Goal: Obtain resource: Obtain resource

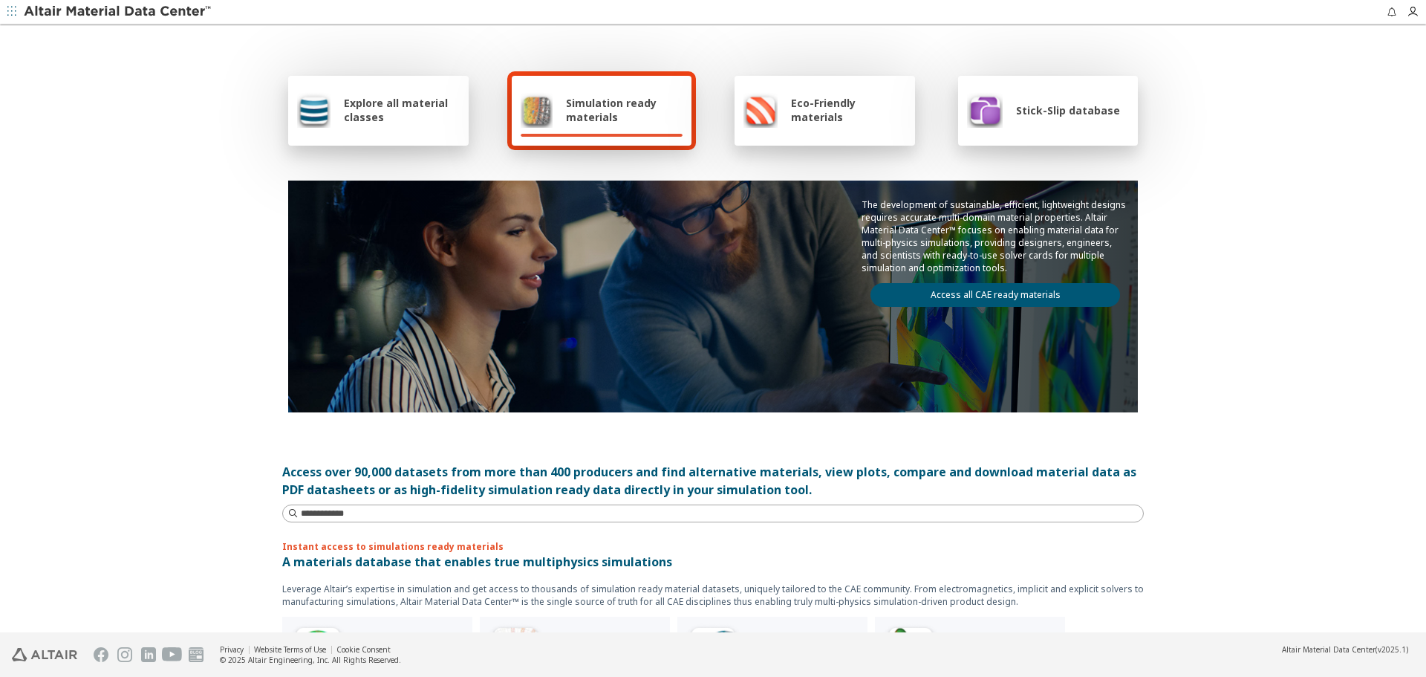
click at [297, 105] on img at bounding box center [313, 110] width 33 height 36
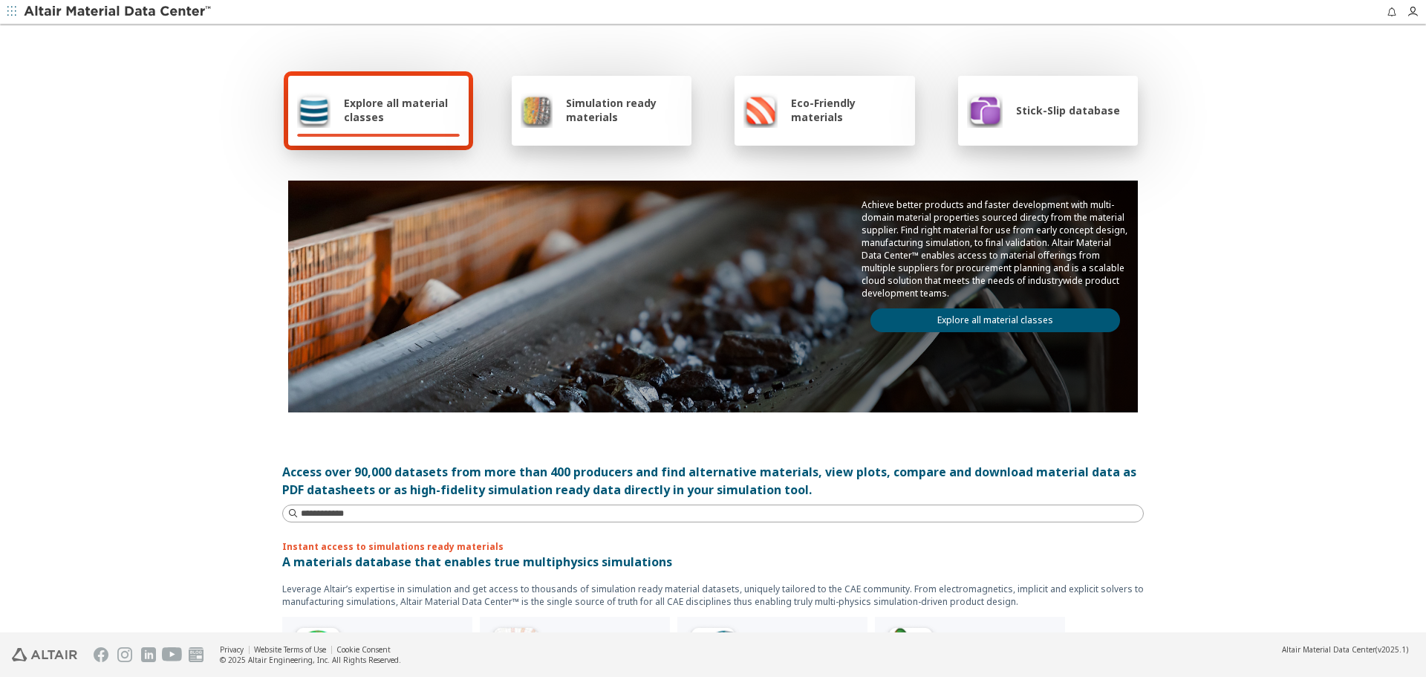
click at [1040, 324] on link "Explore all material classes" at bounding box center [995, 320] width 250 height 24
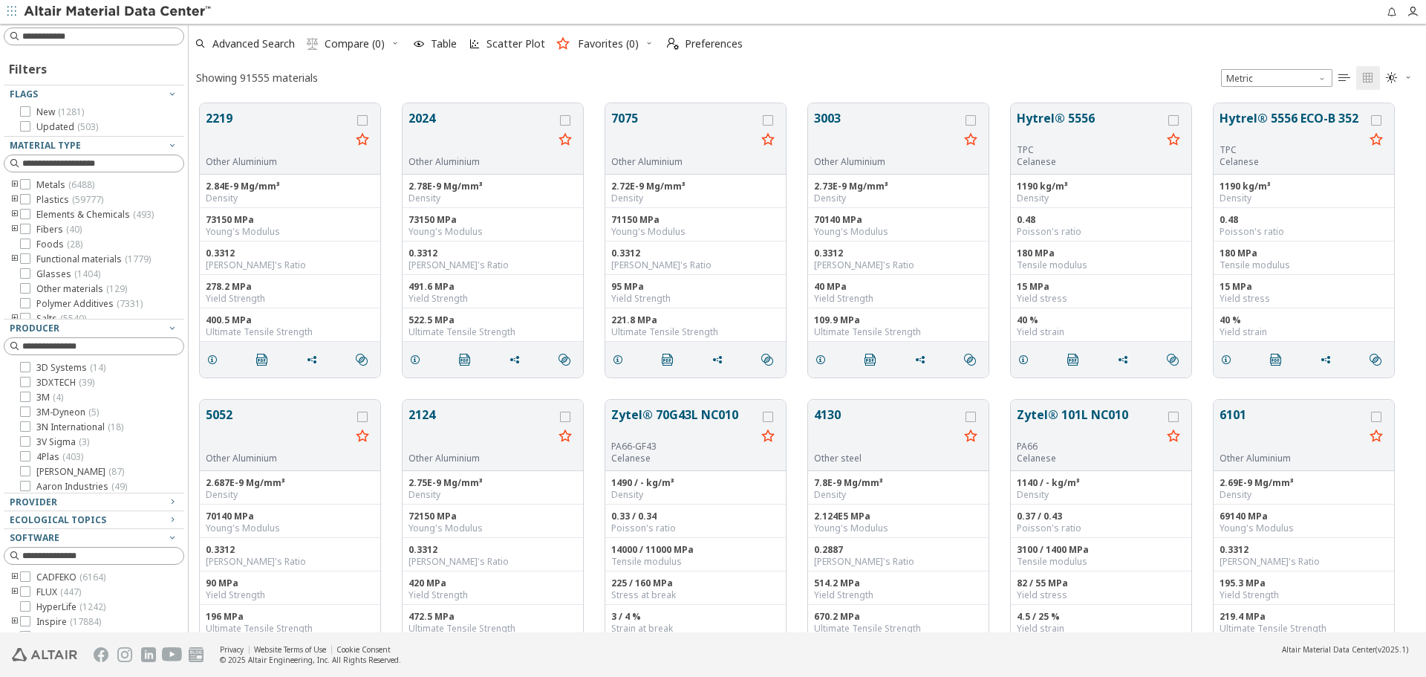
scroll to position [529, 1226]
click at [417, 75] on div "Showing 91555 materials Metric   " at bounding box center [807, 77] width 1237 height 29
click at [68, 560] on input at bounding box center [96, 555] width 178 height 16
click at [129, 596] on div at bounding box center [90, 596] width 173 height 7
type input "***"
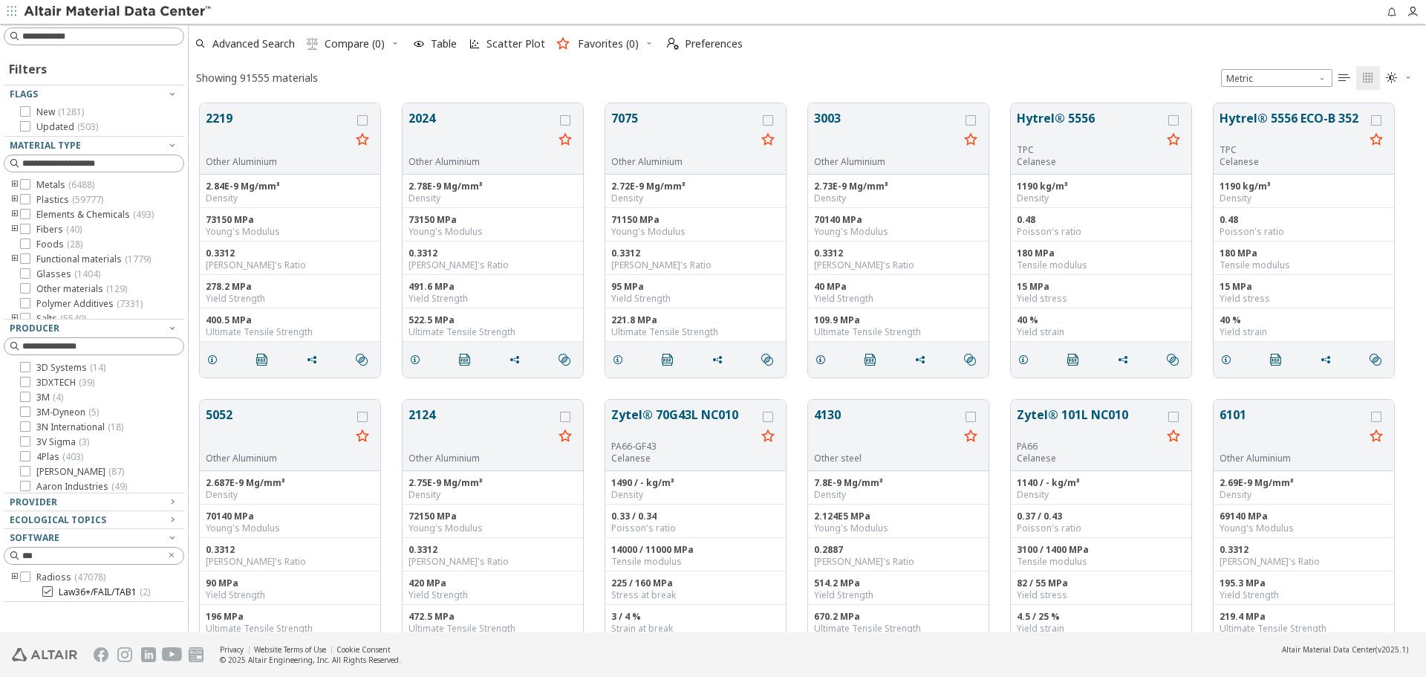
click at [140, 591] on span "( 2 )" at bounding box center [145, 591] width 10 height 13
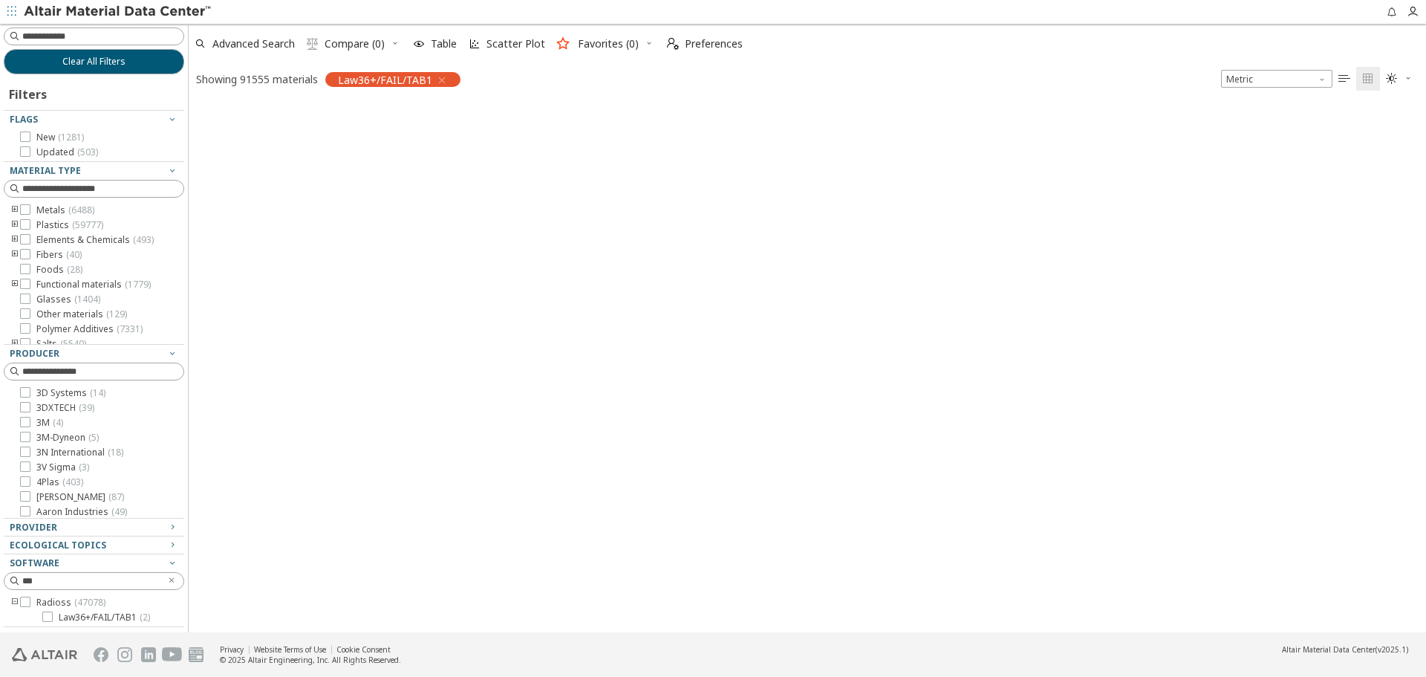
scroll to position [527, 1226]
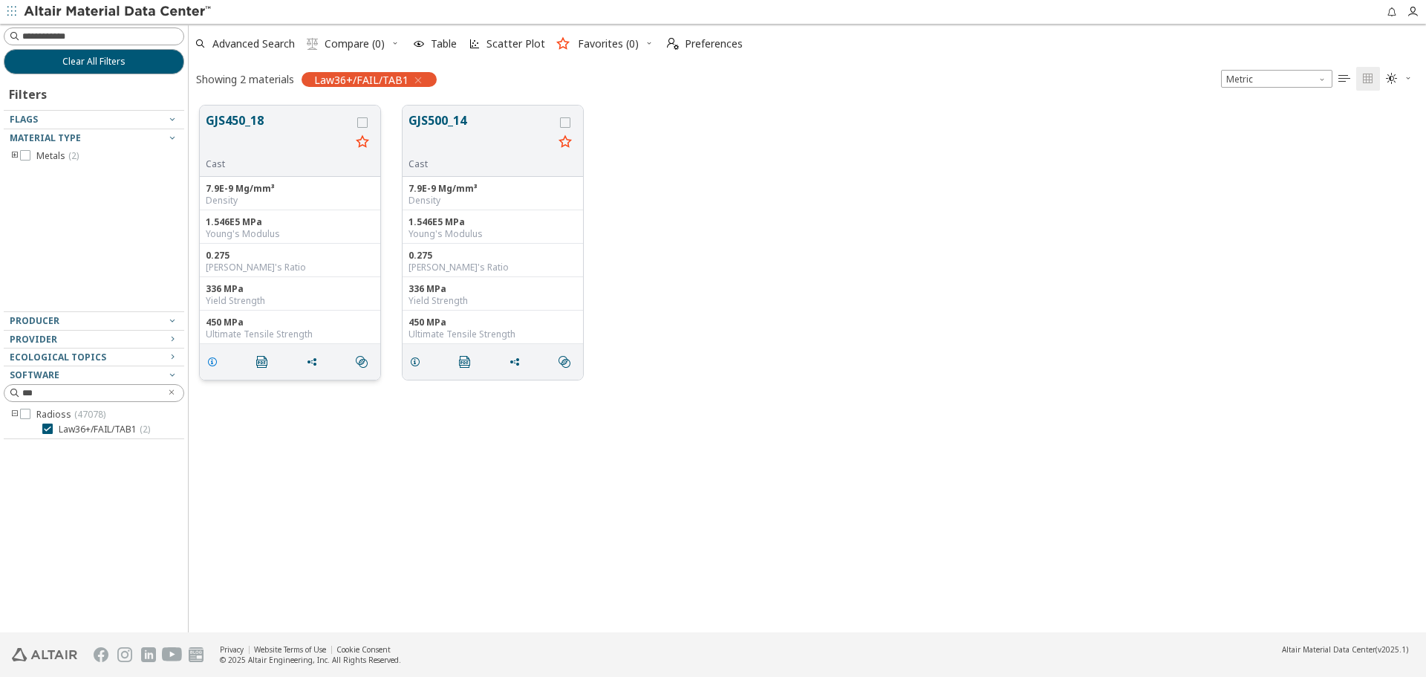
click at [218, 366] on icon "grid" at bounding box center [212, 362] width 12 height 12
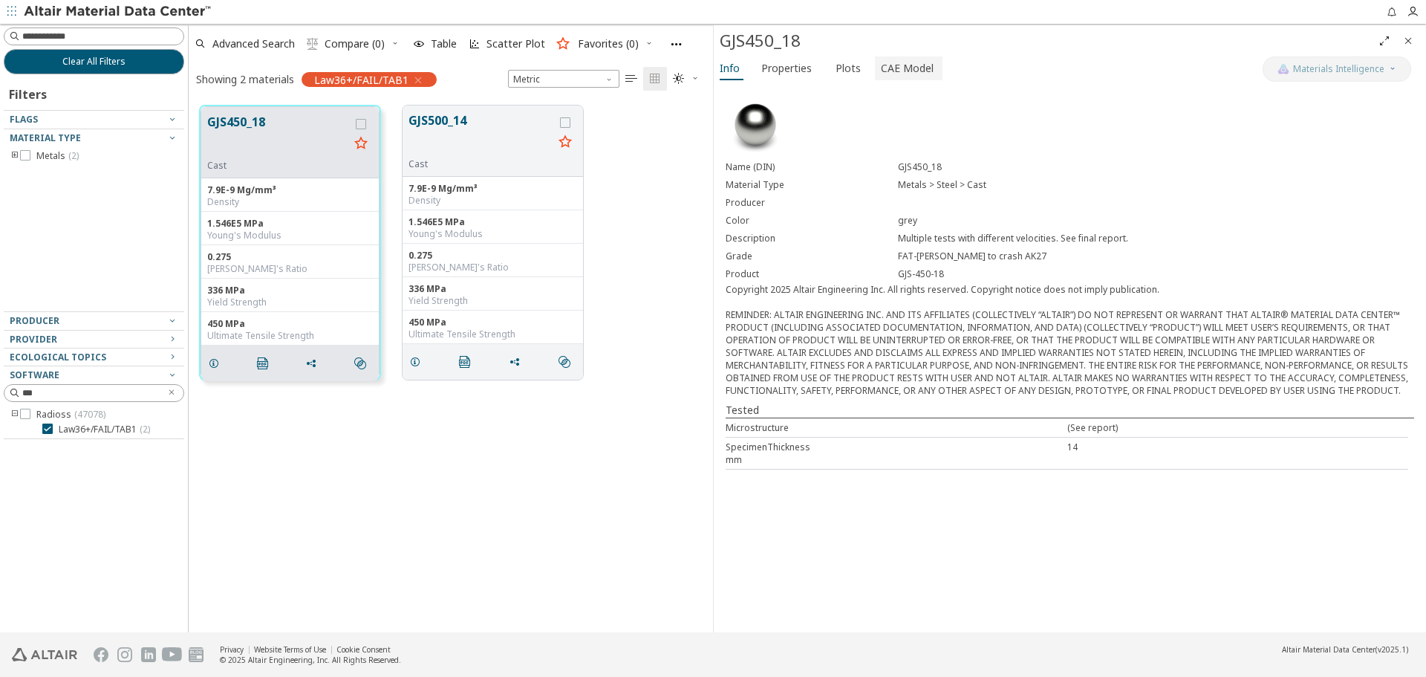
click at [902, 77] on span "CAE Model" at bounding box center [907, 68] width 53 height 24
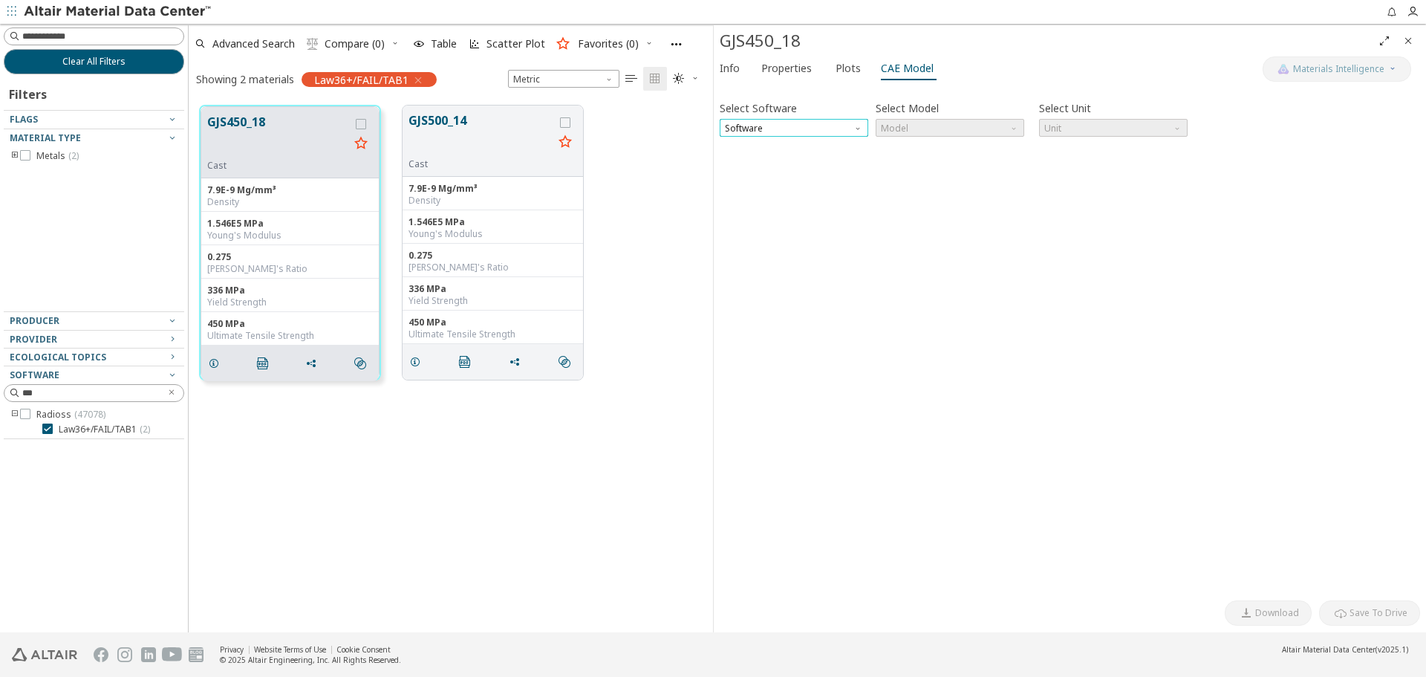
click at [850, 127] on span "Software" at bounding box center [794, 128] width 149 height 18
click at [836, 178] on span "Radioss" at bounding box center [794, 182] width 137 height 10
click at [916, 122] on span "Model" at bounding box center [950, 128] width 149 height 18
click at [936, 199] on span "Law36+/FAIL/TAB1" at bounding box center [921, 200] width 78 height 12
click at [738, 158] on span "button" at bounding box center [732, 158] width 18 height 12
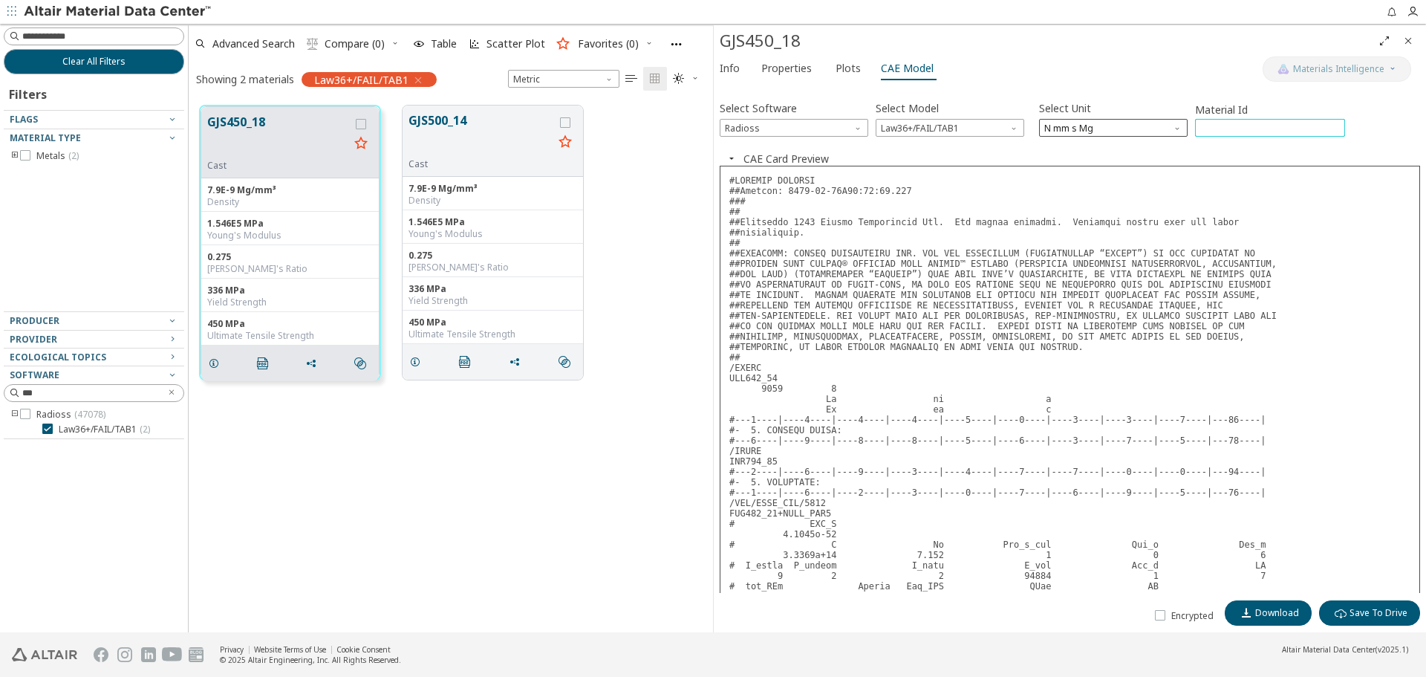
drag, startPoint x: 1226, startPoint y: 128, endPoint x: 1176, endPoint y: 132, distance: 50.6
click at [1176, 132] on div "Select Software Radioss Select Model Law36+/FAIL/TAB1 Select Unit N mm s Mg Mat…" at bounding box center [1070, 116] width 700 height 39
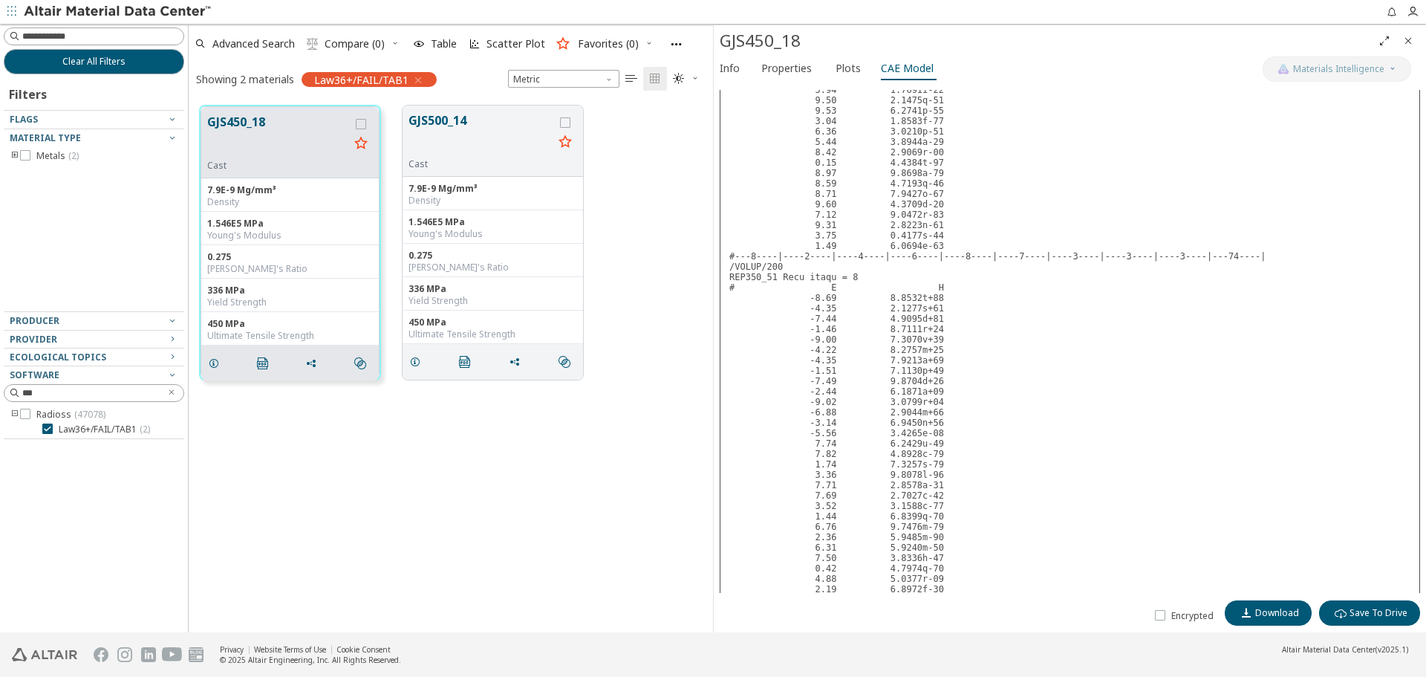
scroll to position [10175, 0]
type input "***"
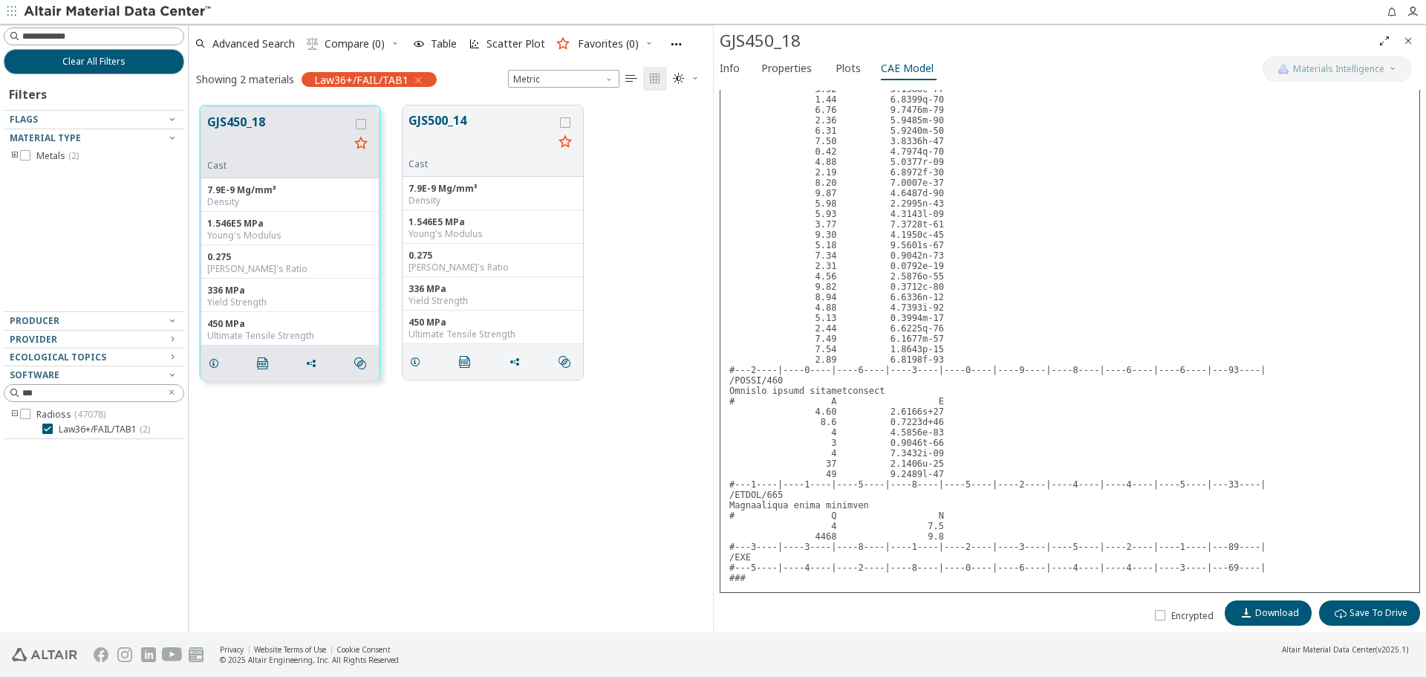
click at [16, 8] on span "button" at bounding box center [11, 12] width 15 height 24
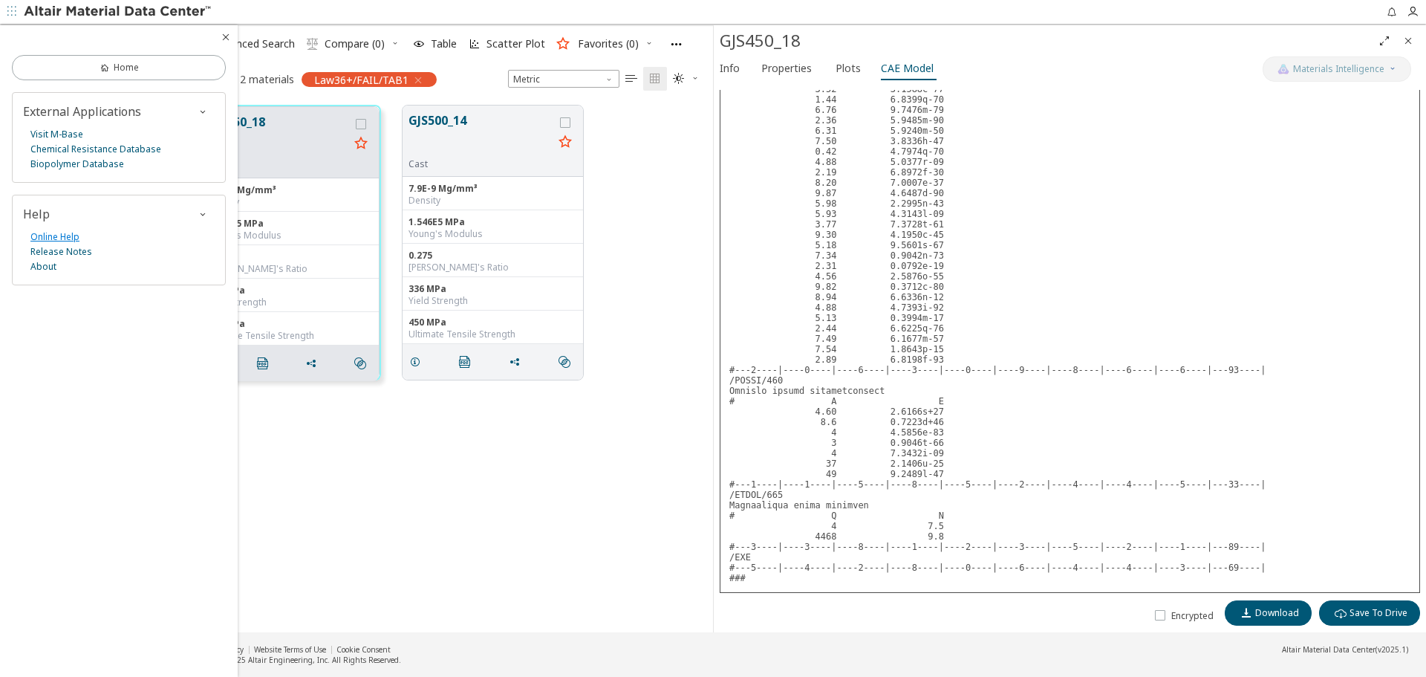
click at [59, 235] on link "Online Help" at bounding box center [54, 236] width 49 height 15
